Goal: Task Accomplishment & Management: Use online tool/utility

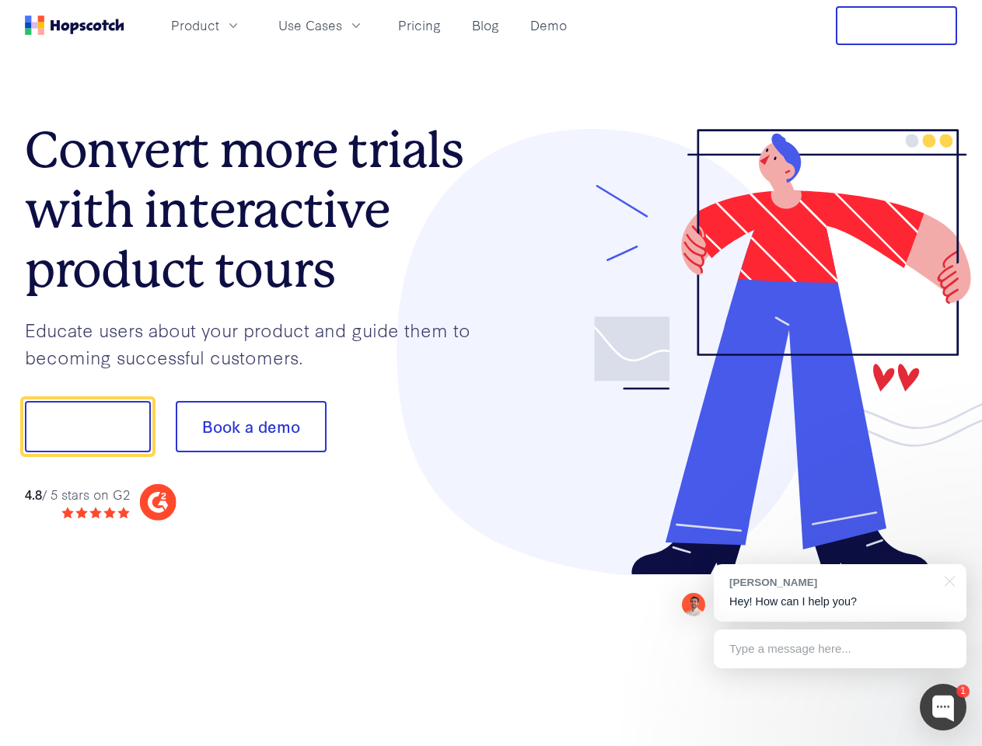
click at [491, 373] on div at bounding box center [724, 352] width 466 height 447
click at [219, 25] on span "Product" at bounding box center [195, 25] width 48 height 19
click at [342, 25] on span "Use Cases" at bounding box center [310, 25] width 64 height 19
click at [896, 26] on button "Free Trial" at bounding box center [896, 25] width 121 height 39
click at [87, 427] on button "Show me!" at bounding box center [88, 426] width 126 height 51
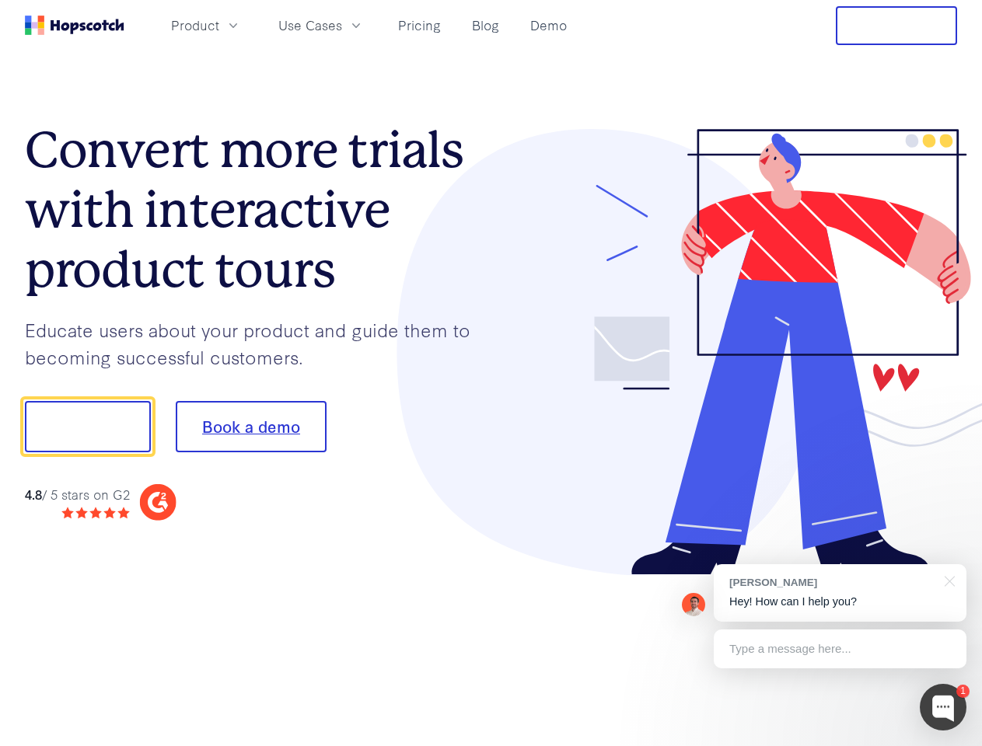
click at [250, 427] on button "Book a demo" at bounding box center [251, 426] width 151 height 51
click at [943, 707] on div at bounding box center [943, 707] width 47 height 47
click at [840, 593] on div "[PERSON_NAME] Hey! How can I help you?" at bounding box center [840, 593] width 253 height 58
click at [947, 580] on div at bounding box center [821, 529] width 292 height 310
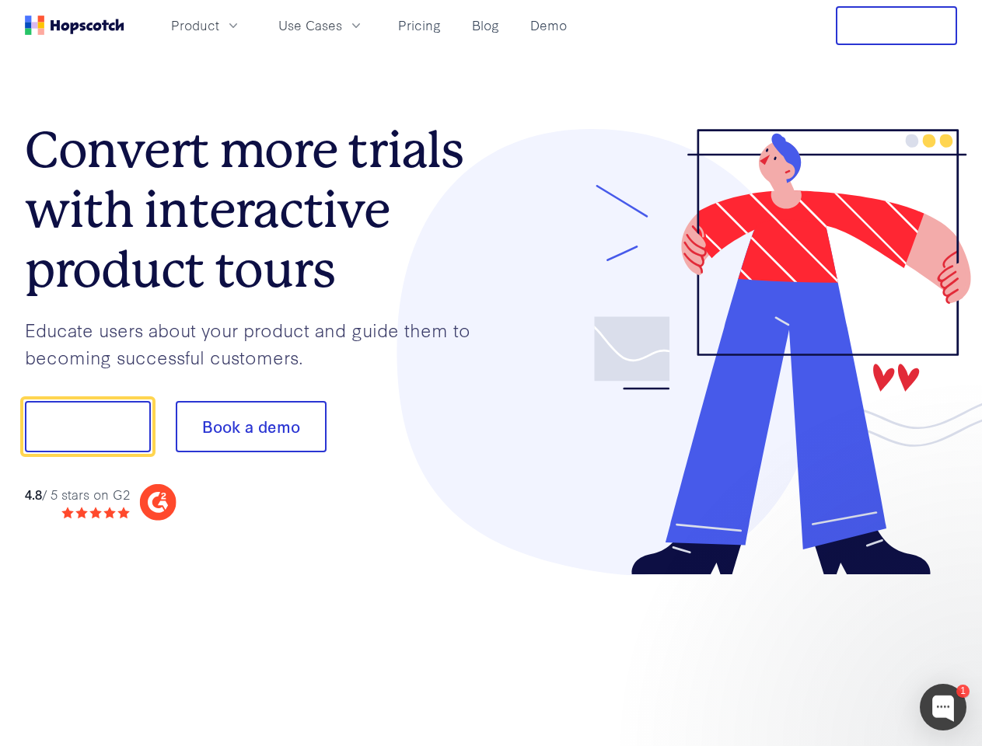
click at [840, 649] on div at bounding box center [821, 529] width 292 height 310
